Goal: Task Accomplishment & Management: Manage account settings

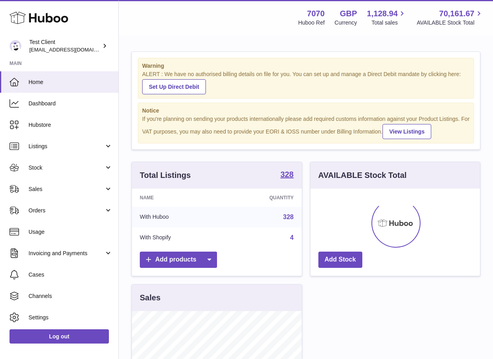
scroll to position [124, 170]
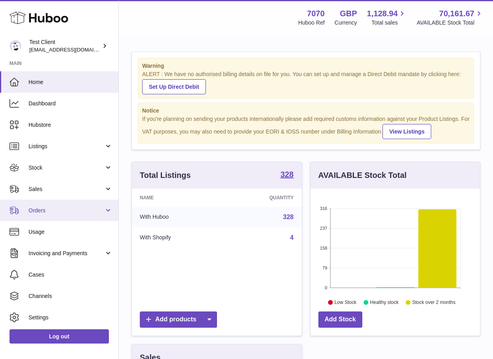
click at [57, 207] on span "Orders" at bounding box center [67, 211] width 76 height 8
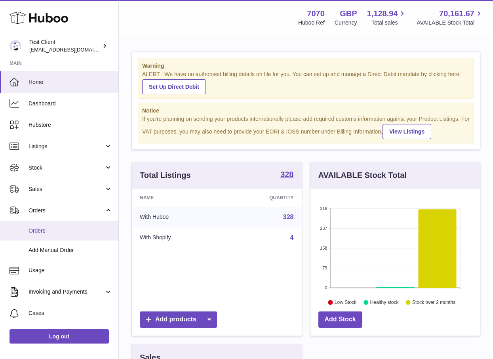
click at [64, 233] on span "Orders" at bounding box center [71, 231] width 84 height 8
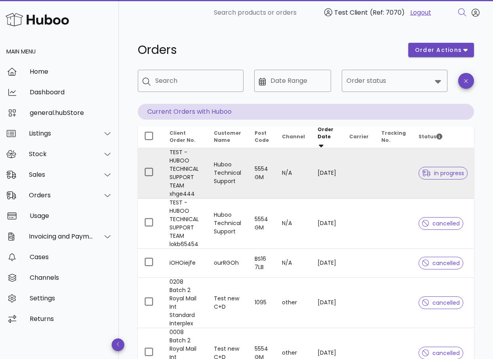
click at [239, 169] on td "Huboo Technical Support" at bounding box center [228, 173] width 41 height 50
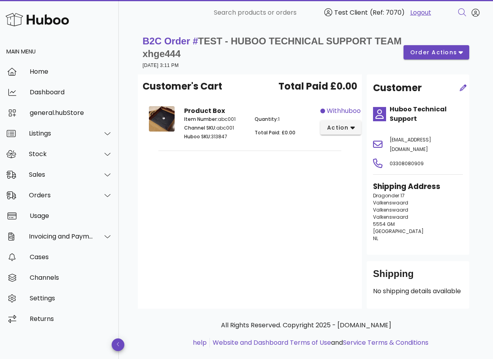
click at [286, 132] on span "Total Paid: £0.00" at bounding box center [275, 132] width 41 height 7
click at [275, 118] on span "Quantity:" at bounding box center [266, 119] width 23 height 7
click at [281, 120] on p "Quantity: 1" at bounding box center [285, 119] width 61 height 7
click at [287, 132] on span "Total Paid: £0.00" at bounding box center [275, 132] width 41 height 7
click at [251, 53] on h1 "B2C Order # TEST - HUBOO TECHNICAL SUPPORT TEAM xhge444" at bounding box center [273, 47] width 261 height 25
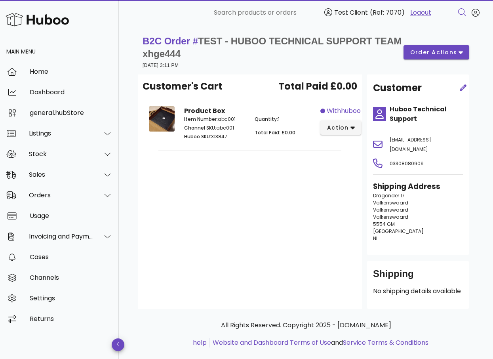
click at [279, 121] on p "Quantity: 1" at bounding box center [285, 119] width 61 height 7
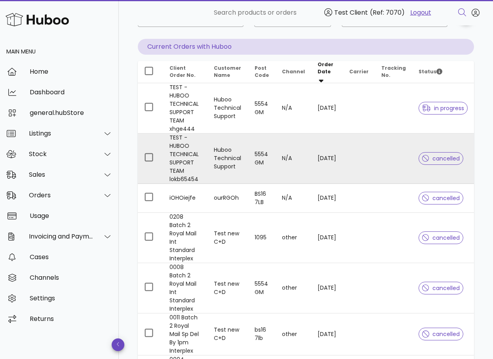
scroll to position [66, 0]
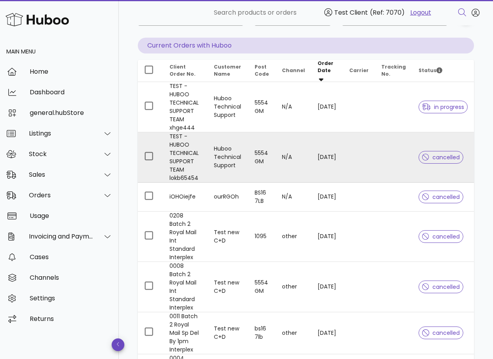
click at [218, 160] on td "Huboo Technical Support" at bounding box center [228, 157] width 41 height 50
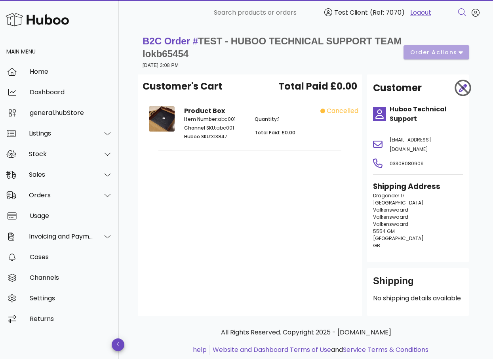
click at [277, 120] on p "Quantity: 1" at bounding box center [285, 119] width 61 height 7
drag, startPoint x: 278, startPoint y: 119, endPoint x: 265, endPoint y: 118, distance: 13.1
click at [265, 118] on p "Quantity: 1" at bounding box center [285, 119] width 61 height 7
drag, startPoint x: 280, startPoint y: 118, endPoint x: 301, endPoint y: 120, distance: 20.7
click at [282, 118] on p "Quantity: 1" at bounding box center [285, 119] width 61 height 7
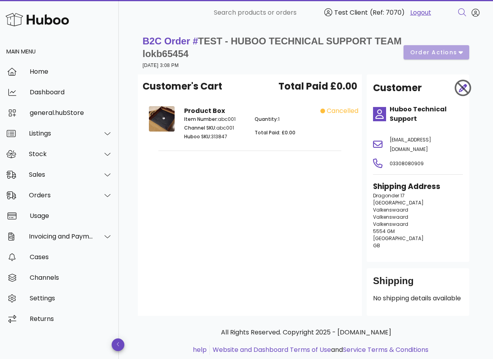
scroll to position [66, 0]
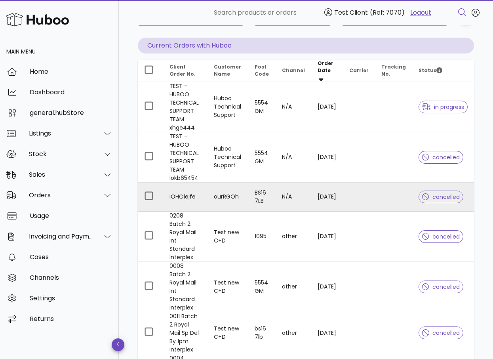
click at [270, 189] on td "BS16 7LB" at bounding box center [261, 197] width 27 height 29
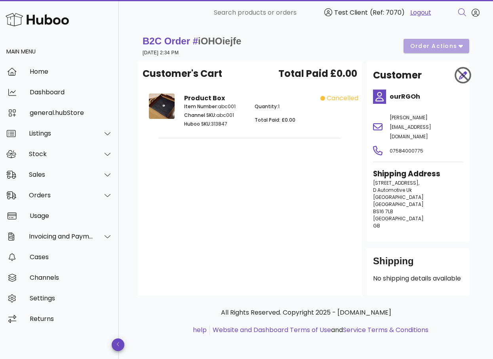
drag, startPoint x: 282, startPoint y: 91, endPoint x: 281, endPoint y: 107, distance: 15.9
click at [282, 96] on div "Product Box Item Number: abc001 Channel SKU: abc001 Huboo SKU: 313847 Quantity:…" at bounding box center [249, 112] width 141 height 46
drag, startPoint x: 281, startPoint y: 107, endPoint x: 276, endPoint y: 105, distance: 5.0
click at [281, 107] on p "Quantity: 1" at bounding box center [285, 106] width 61 height 7
click at [274, 105] on span "Quantity:" at bounding box center [266, 106] width 23 height 7
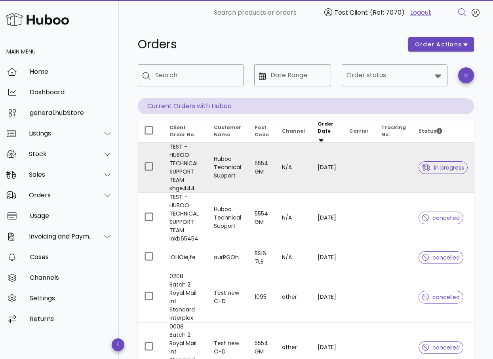
scroll to position [4, 0]
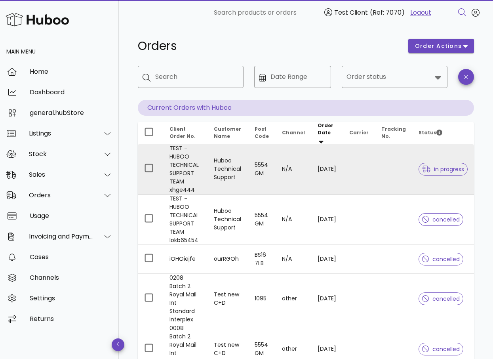
click at [382, 179] on td at bounding box center [394, 169] width 38 height 50
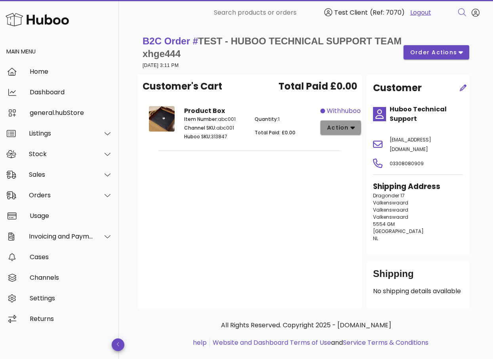
click at [350, 132] on button "action" at bounding box center [341, 127] width 41 height 14
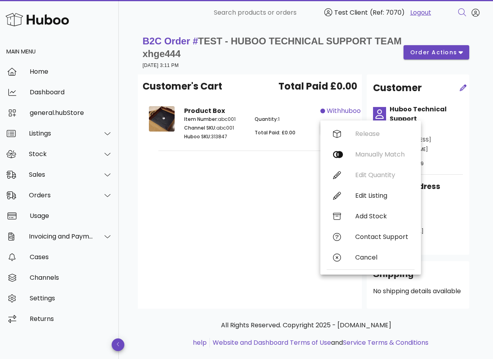
click at [376, 176] on div "Release Manually Match Edit Quantity Edit Listing Add Stock Contact Support Can…" at bounding box center [371, 198] width 88 height 148
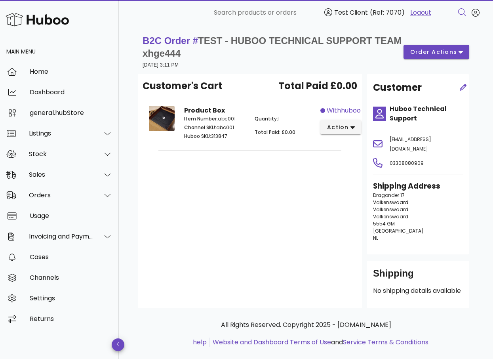
scroll to position [3, 0]
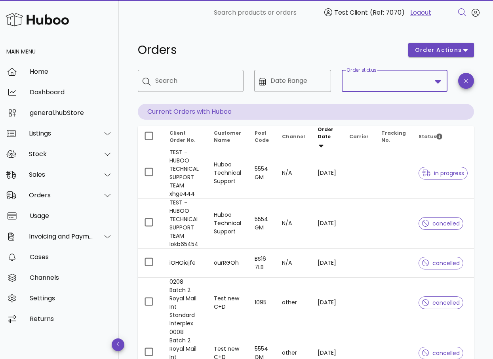
click at [385, 82] on input "Order status" at bounding box center [389, 80] width 85 height 13
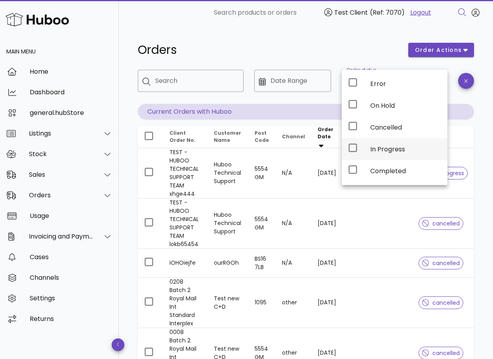
click at [367, 145] on div "In Progress" at bounding box center [395, 149] width 106 height 22
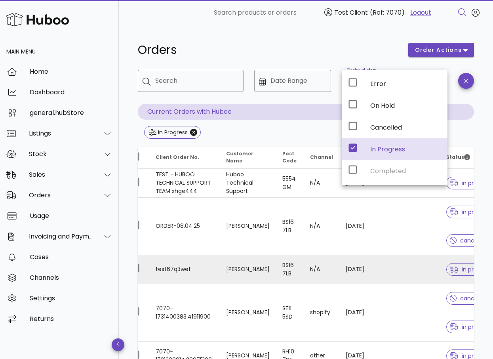
scroll to position [0, 32]
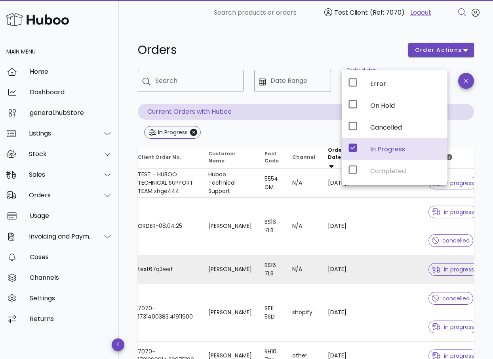
click at [353, 264] on td at bounding box center [369, 269] width 32 height 29
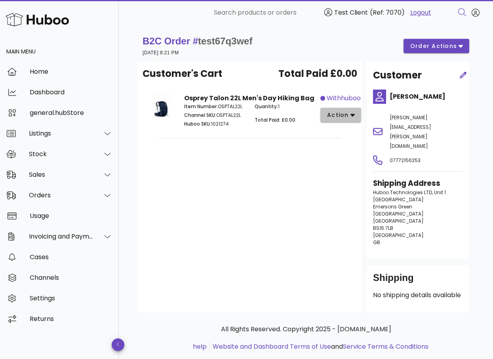
click at [359, 115] on button "action" at bounding box center [341, 115] width 41 height 14
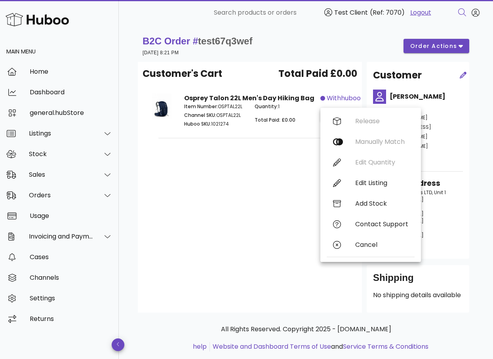
click at [369, 160] on div "Release Manually Match Edit Quantity Edit Listing Add Stock Contact Support Can…" at bounding box center [371, 185] width 88 height 148
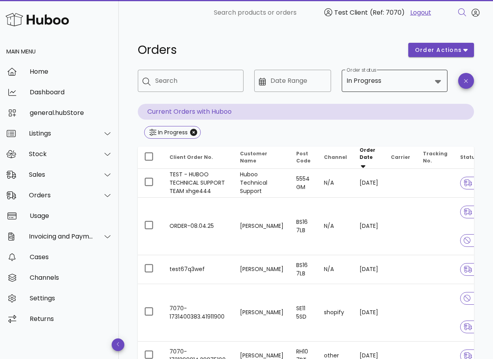
click at [398, 74] on input "Order status" at bounding box center [407, 80] width 49 height 13
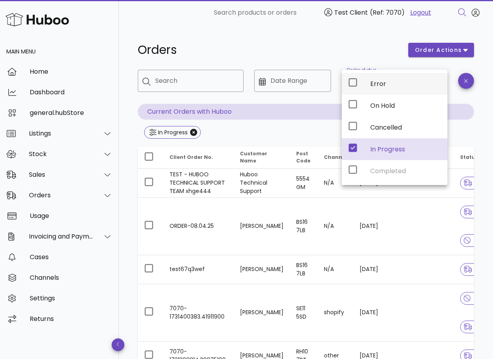
click at [388, 88] on div "Error" at bounding box center [405, 84] width 71 height 8
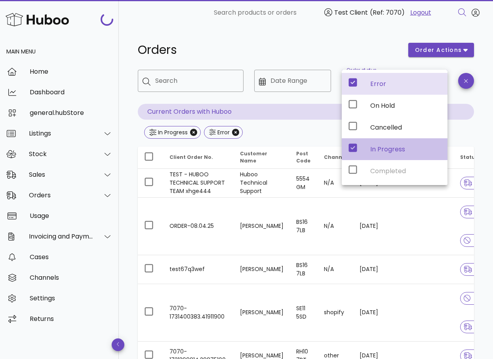
click at [394, 149] on div "In Progress" at bounding box center [405, 149] width 71 height 8
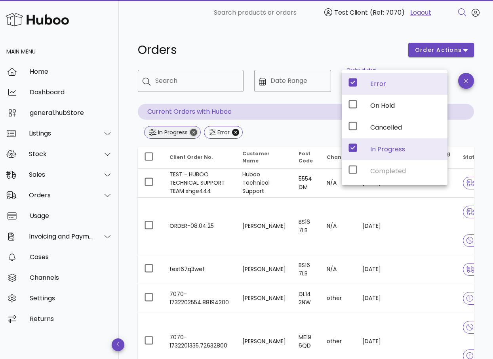
click at [195, 133] on icon "Close" at bounding box center [193, 132] width 7 height 7
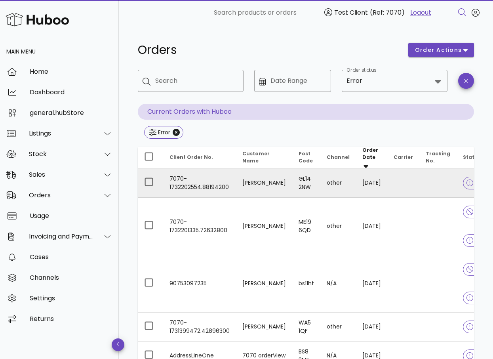
click at [388, 177] on td at bounding box center [404, 183] width 32 height 29
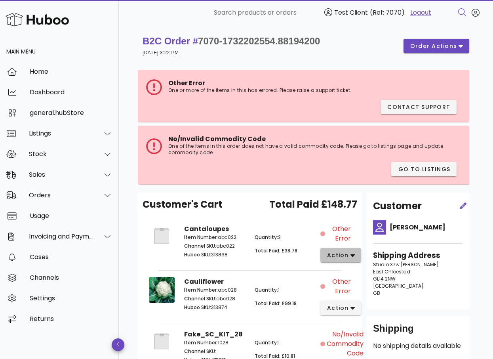
click at [342, 253] on span "action" at bounding box center [338, 255] width 22 height 8
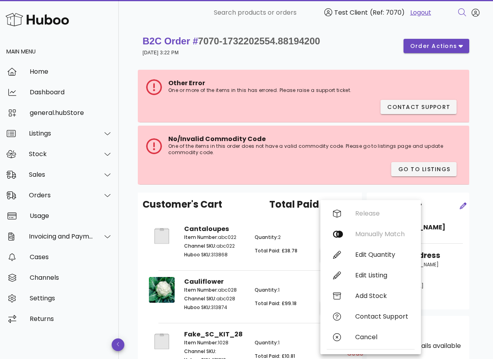
scroll to position [27, 0]
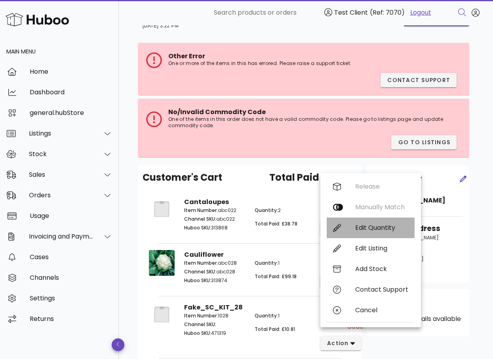
click at [383, 228] on div "Edit Quantity" at bounding box center [381, 228] width 53 height 8
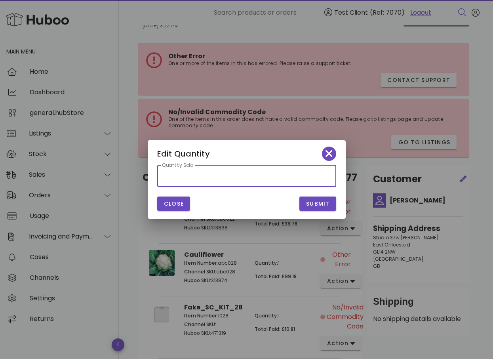
click at [214, 181] on input "*" at bounding box center [247, 176] width 170 height 13
type input "*"
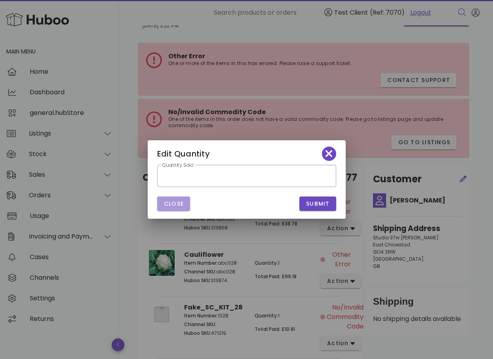
click at [174, 206] on span "Close" at bounding box center [174, 204] width 21 height 8
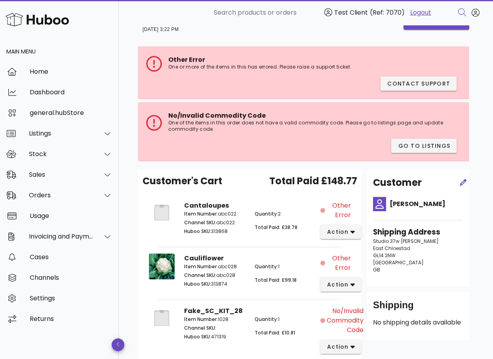
scroll to position [18, 0]
